Goal: Task Accomplishment & Management: Manage account settings

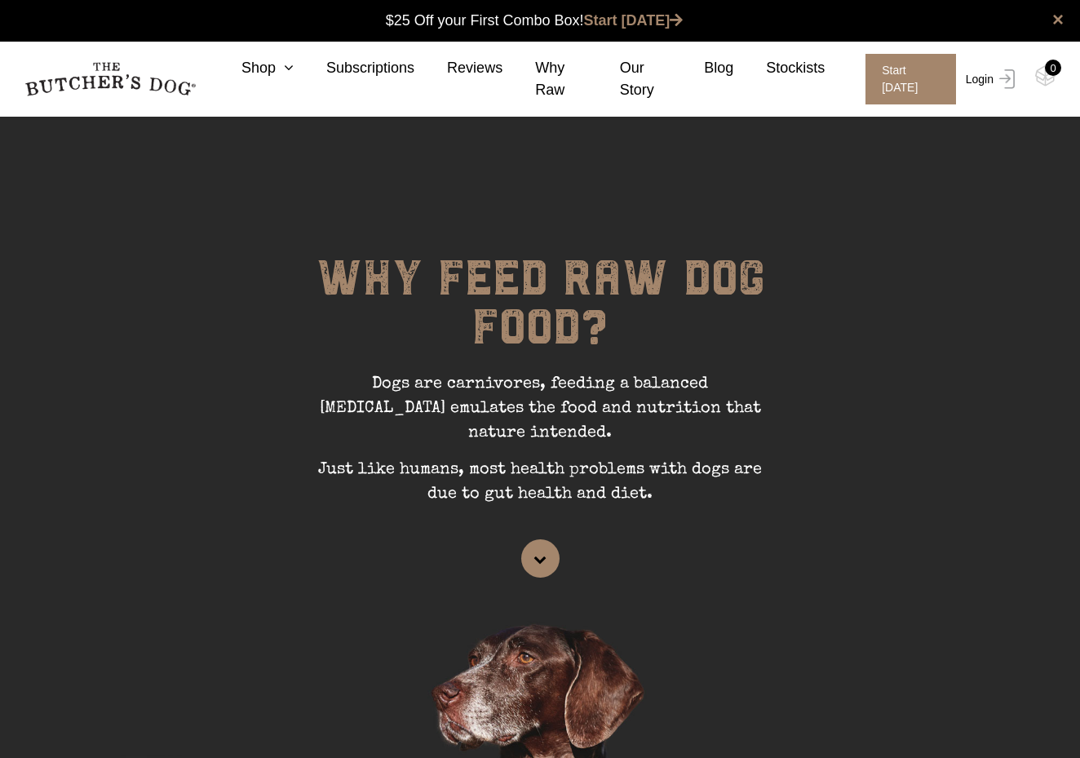
click at [993, 76] on link "Login" at bounding box center [988, 79] width 53 height 51
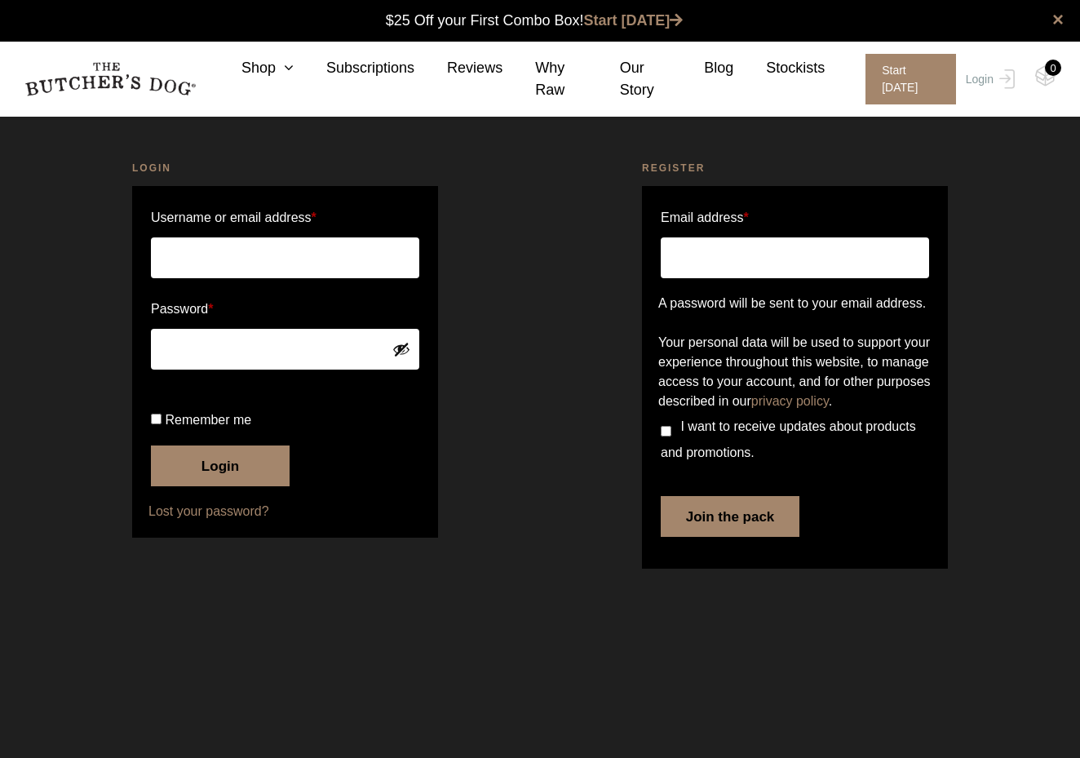
type input "[EMAIL_ADDRESS][DOMAIN_NAME]"
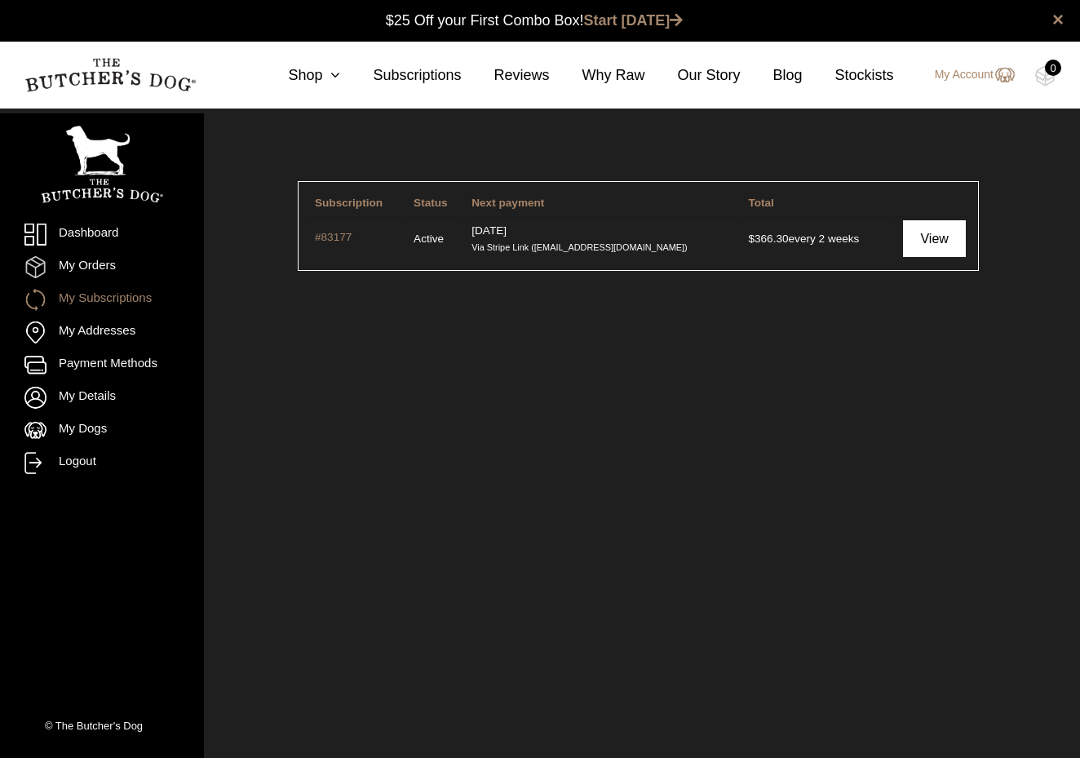
click at [954, 241] on link "View" at bounding box center [934, 238] width 63 height 37
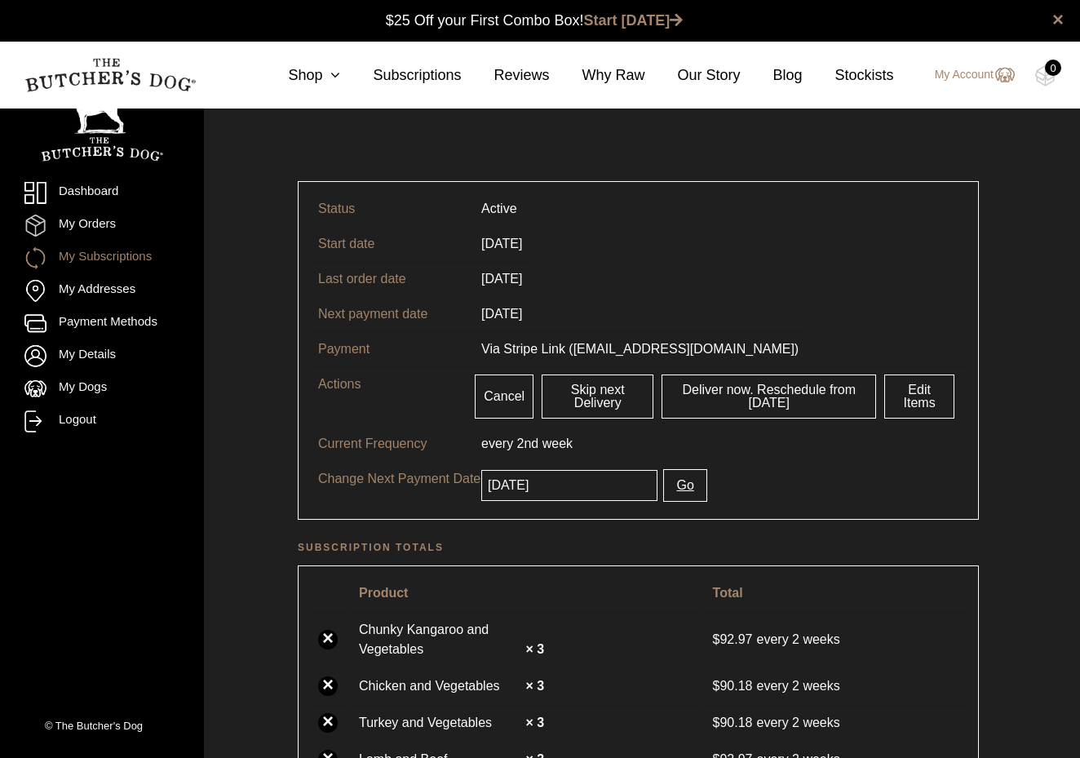
scroll to position [1, 0]
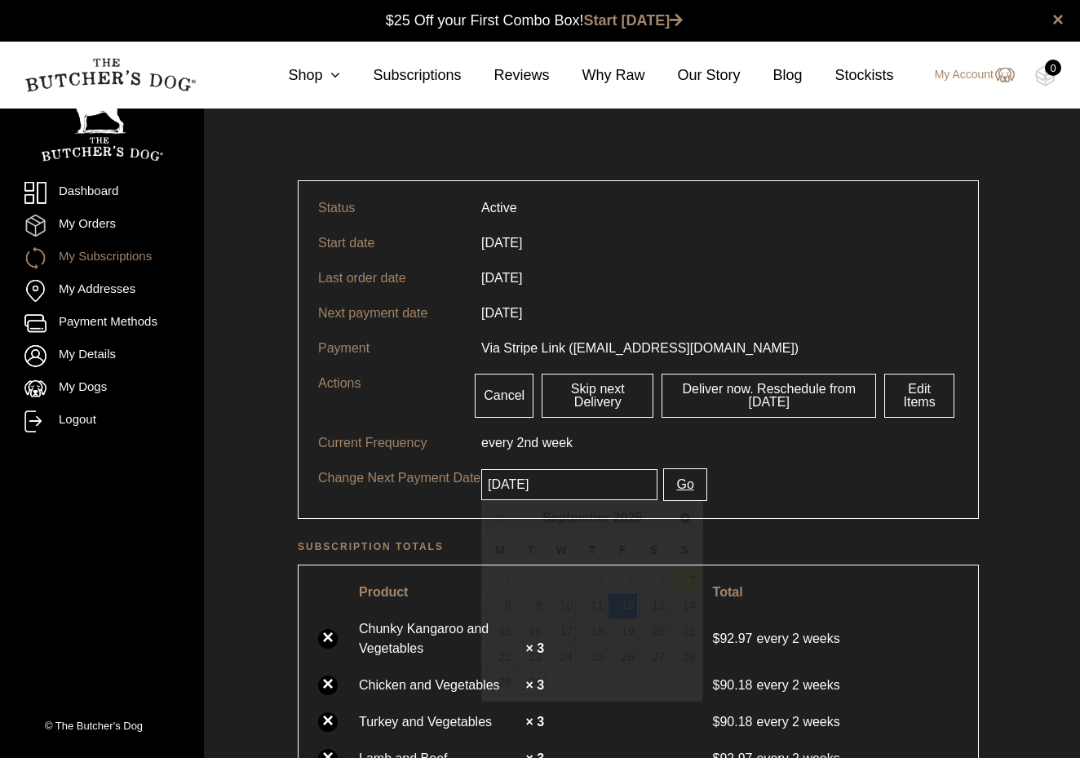
click at [580, 486] on input "2025-09-12" at bounding box center [569, 484] width 176 height 31
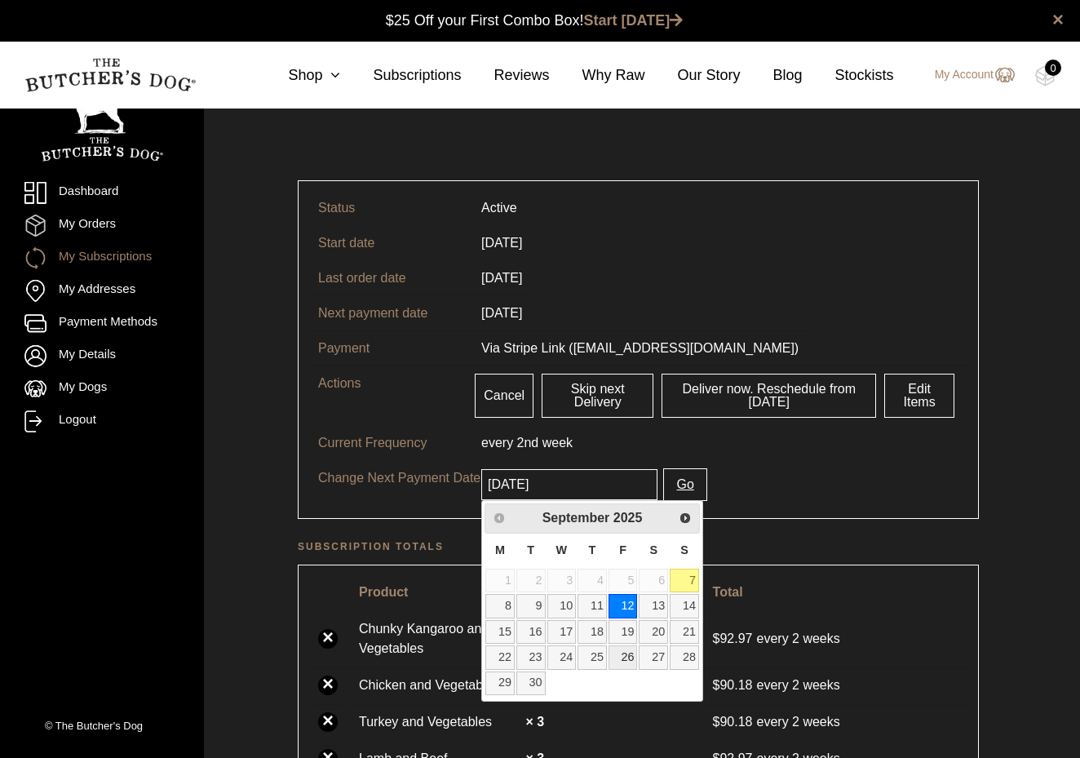
click at [632, 655] on link "26" at bounding box center [623, 657] width 29 height 24
type input "2025-09-26"
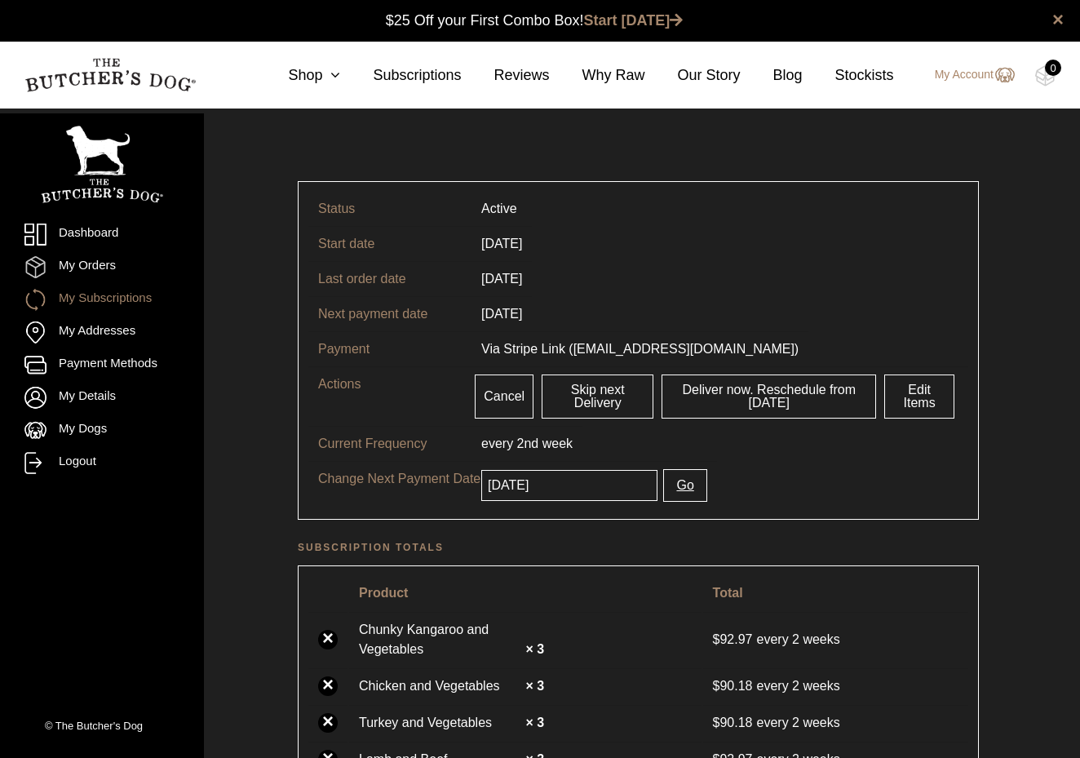
scroll to position [0, 0]
click at [680, 488] on button "Go" at bounding box center [684, 485] width 43 height 33
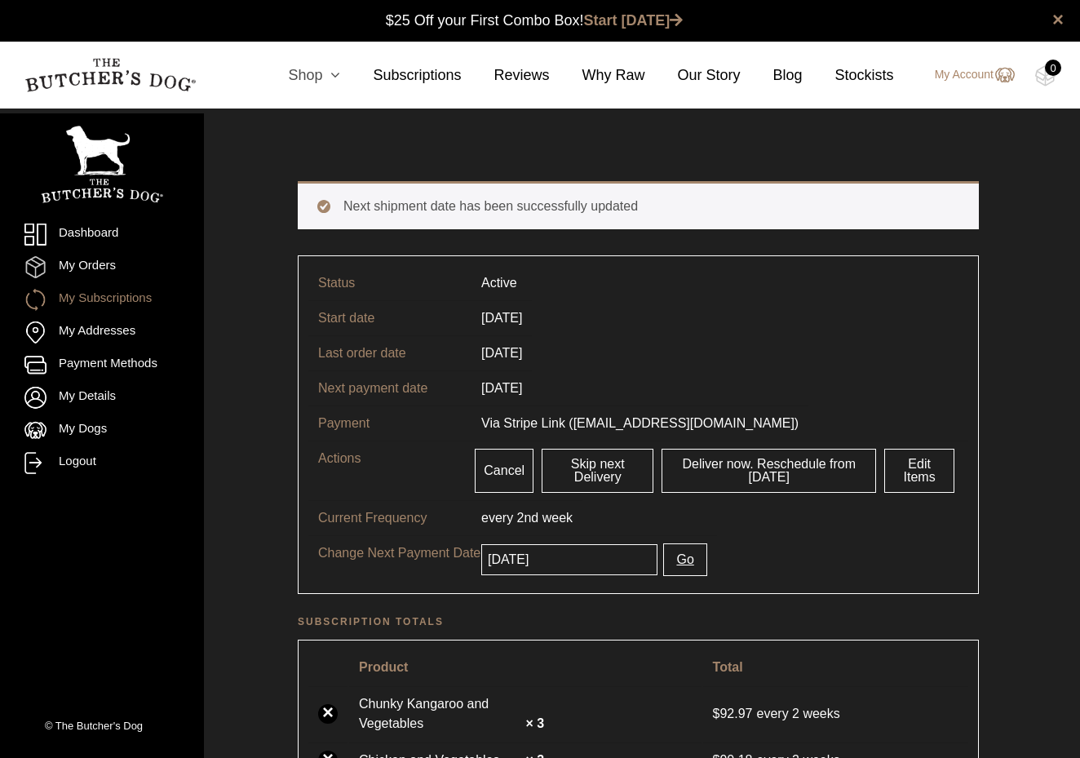
click at [313, 81] on link "Shop" at bounding box center [297, 75] width 85 height 22
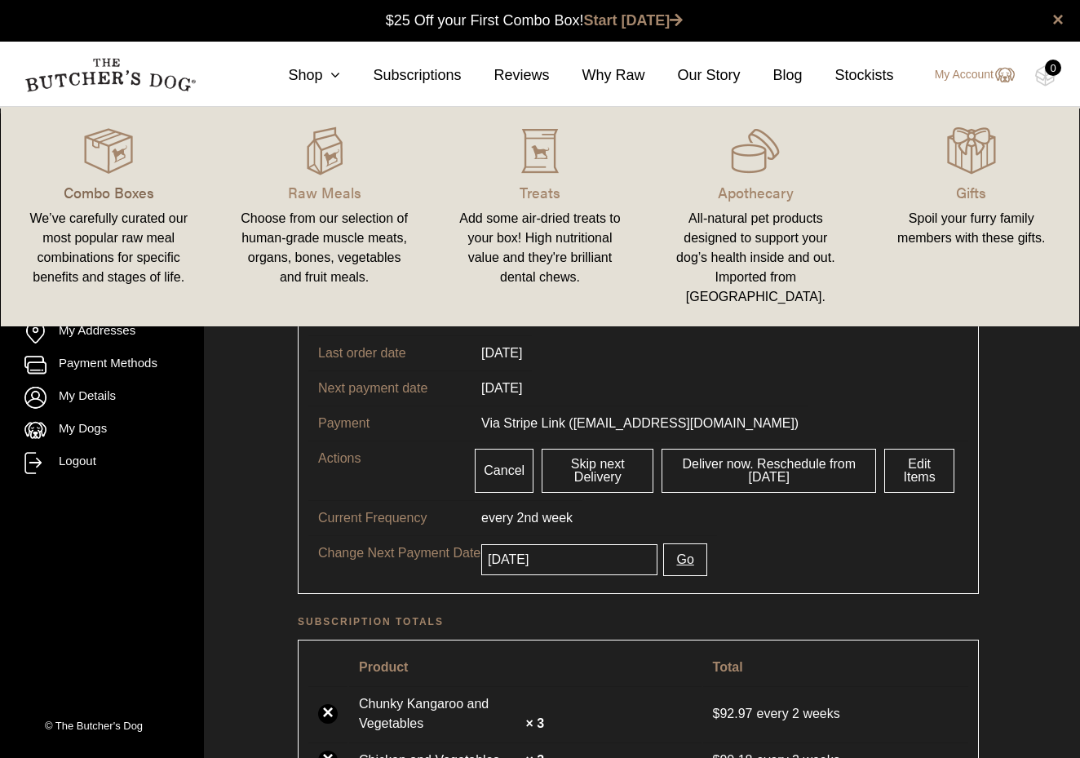
click at [122, 184] on p "Combo Boxes" at bounding box center [108, 192] width 176 height 22
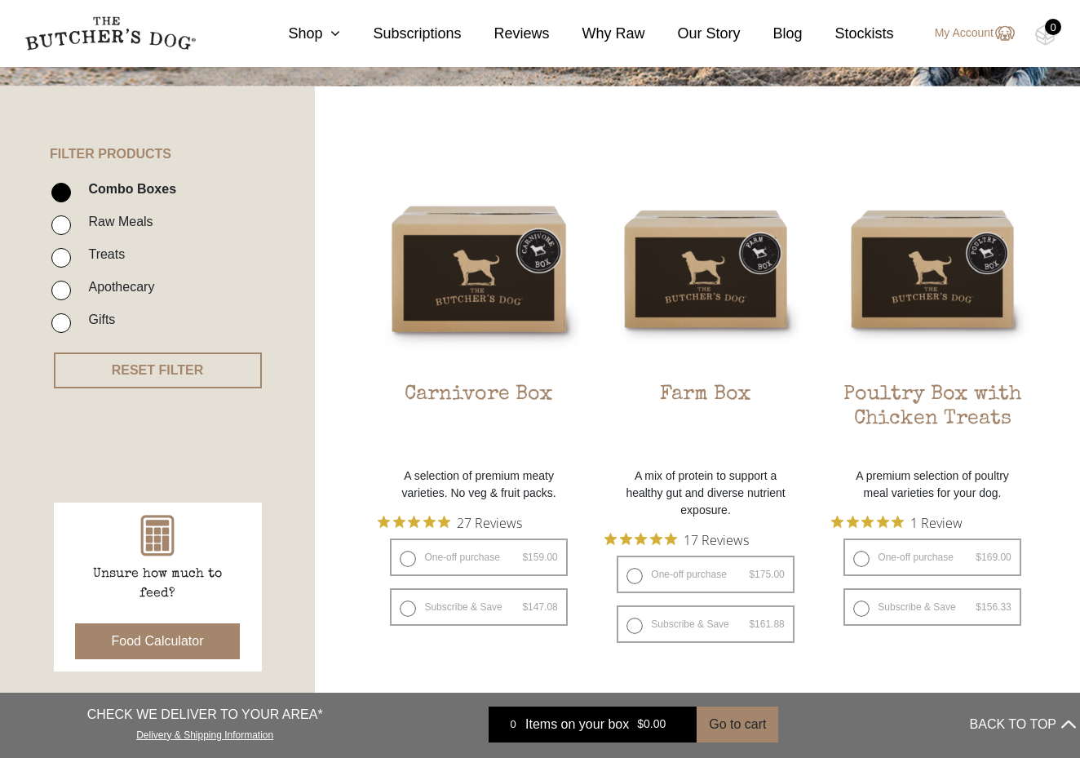
scroll to position [323, 0]
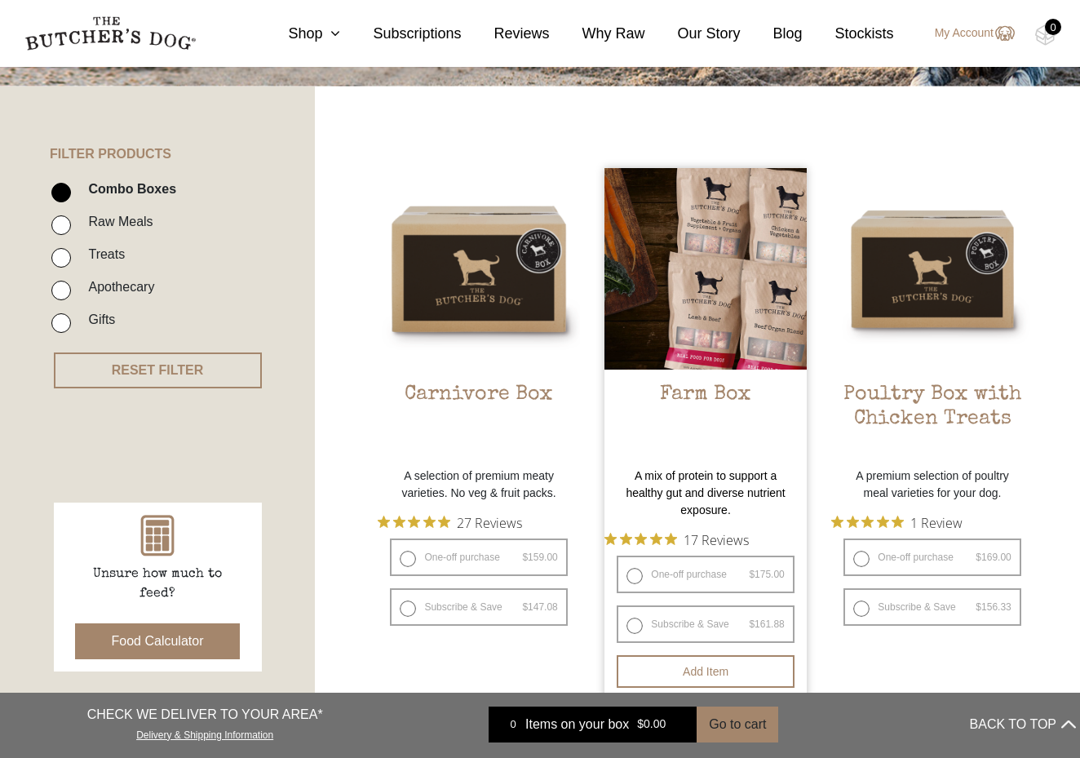
click at [731, 257] on img at bounding box center [706, 269] width 202 height 202
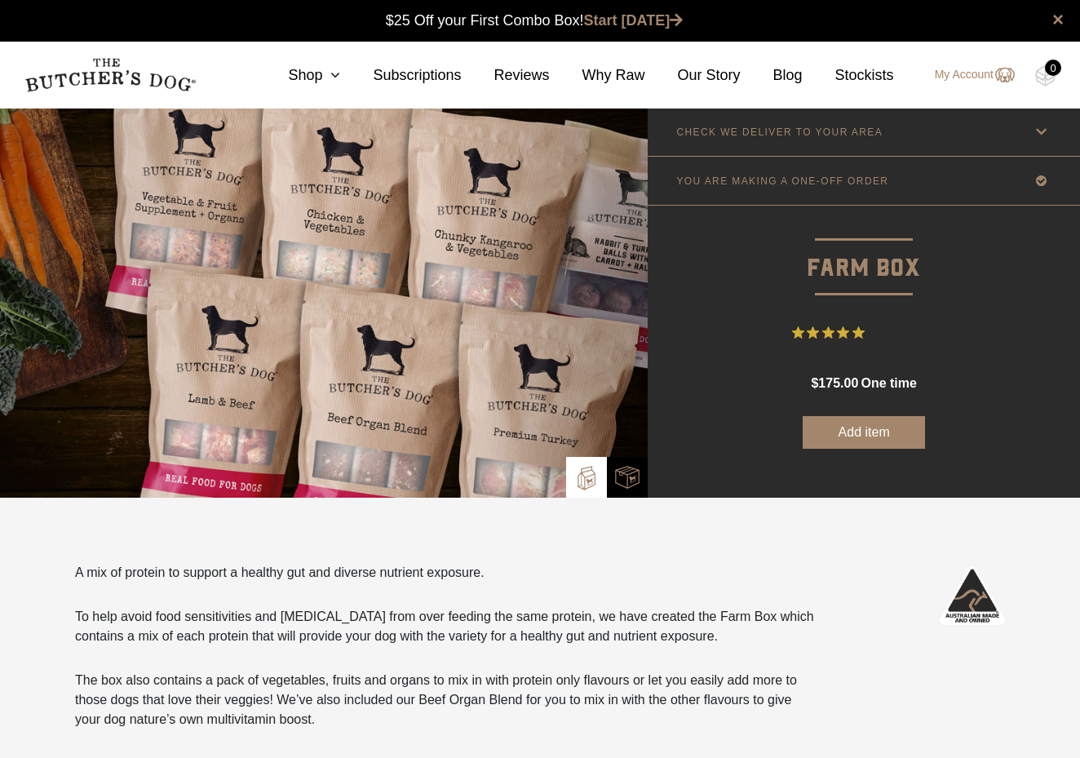
scroll to position [1, 0]
click at [340, 79] on link "Subscriptions" at bounding box center [400, 75] width 121 height 22
click at [302, 88] on nav "0 Shop Combo Boxes Treats" at bounding box center [540, 75] width 1080 height 67
click at [307, 77] on link "Shop" at bounding box center [297, 75] width 85 height 22
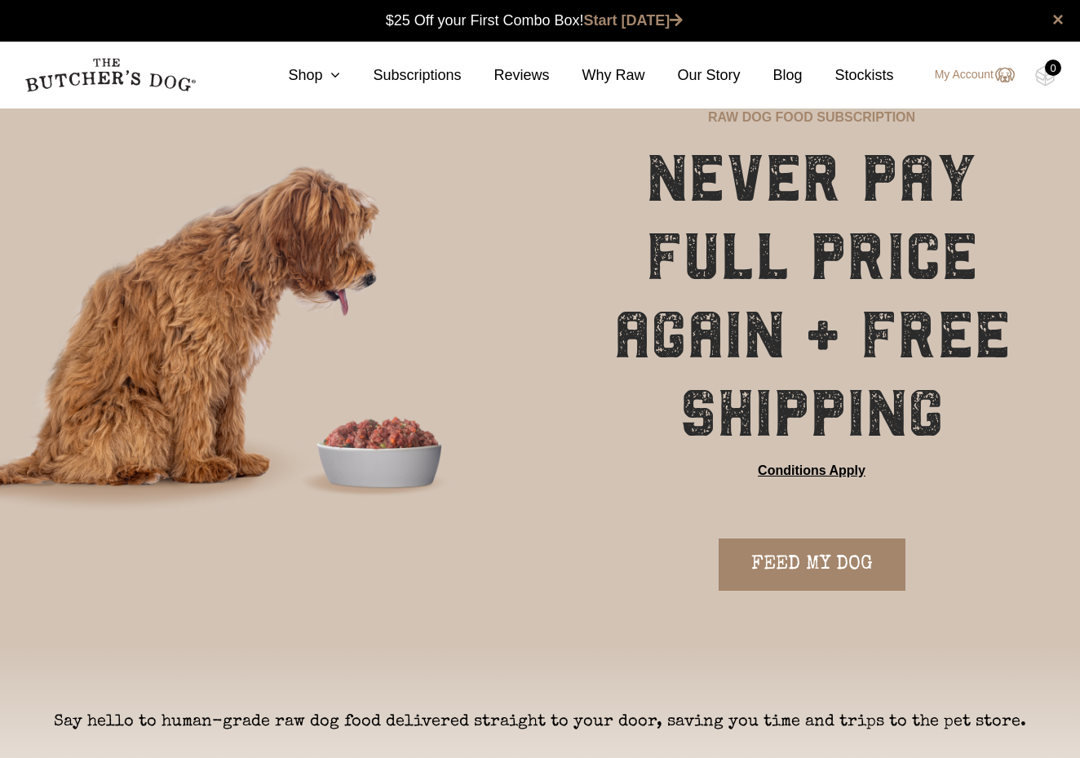
scroll to position [1, 0]
click at [307, 77] on link "Shop" at bounding box center [297, 75] width 85 height 22
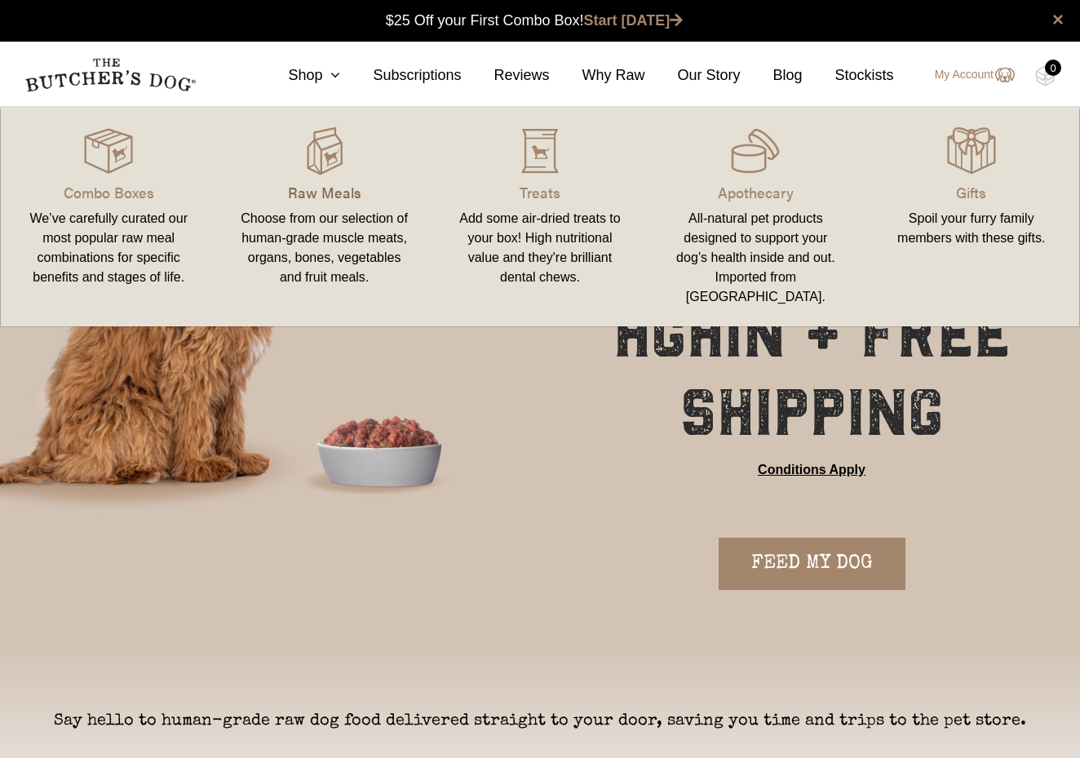
click at [329, 192] on p "Raw Meals" at bounding box center [324, 192] width 176 height 22
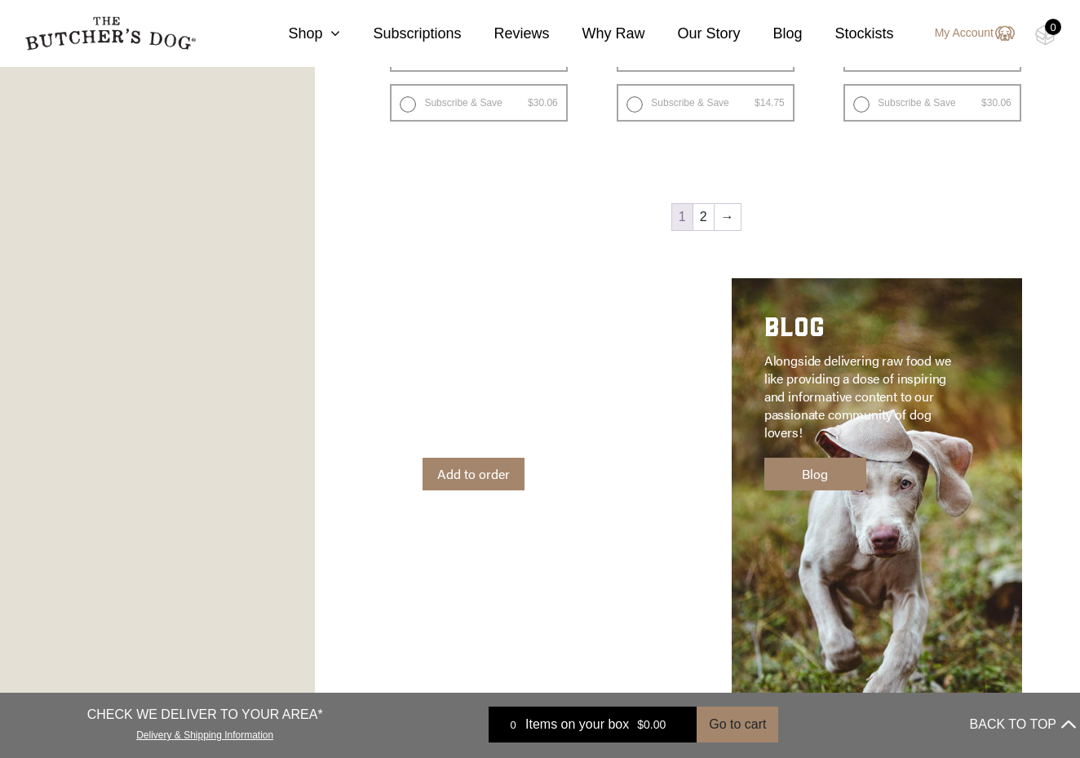
scroll to position [2235, 0]
click at [705, 216] on link "2" at bounding box center [703, 216] width 20 height 26
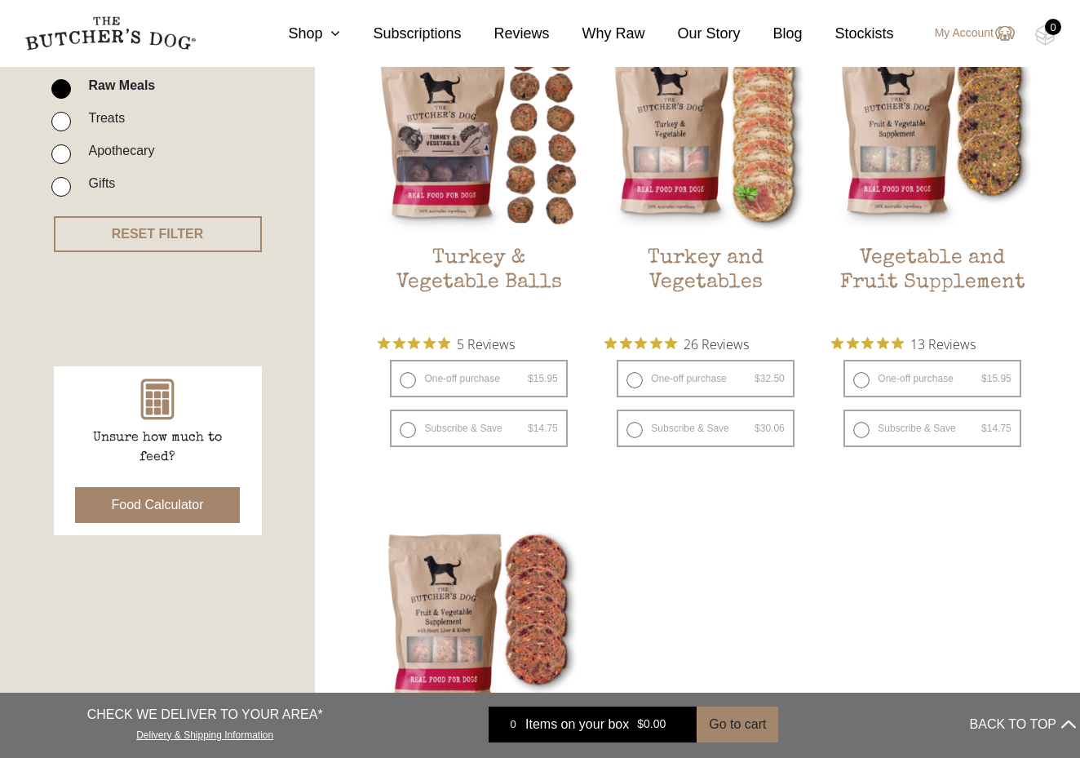
scroll to position [232, 0]
